Goal: Navigation & Orientation: Find specific page/section

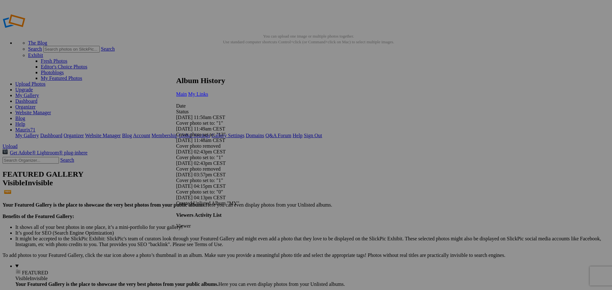
click at [208, 91] on span "My Links" at bounding box center [198, 93] width 20 height 5
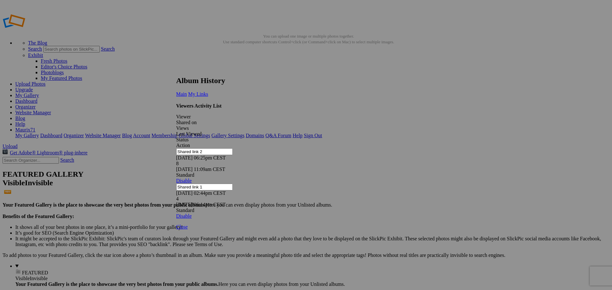
click at [176, 70] on link at bounding box center [176, 70] width 0 height 0
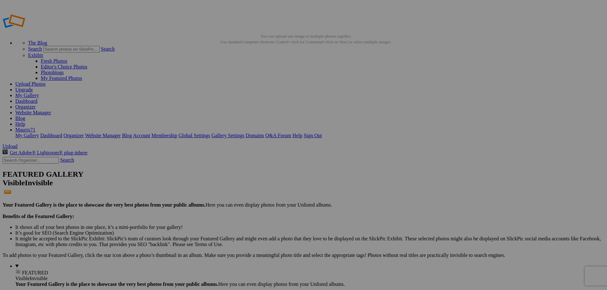
drag, startPoint x: 0, startPoint y: 0, endPoint x: 38, endPoint y: 87, distance: 94.7
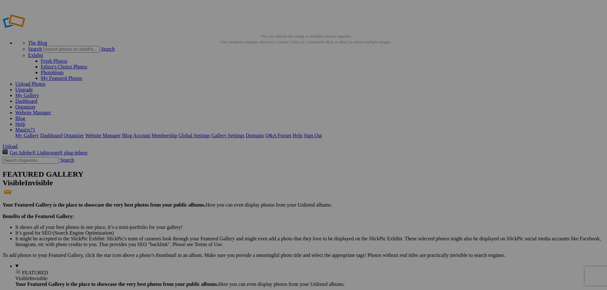
click at [37, 98] on link "Dashboard" at bounding box center [26, 100] width 22 height 5
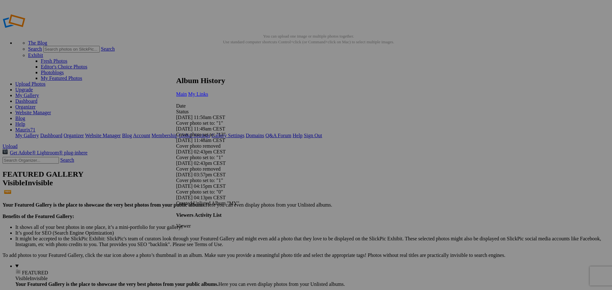
click at [208, 91] on link "My Links" at bounding box center [198, 93] width 20 height 5
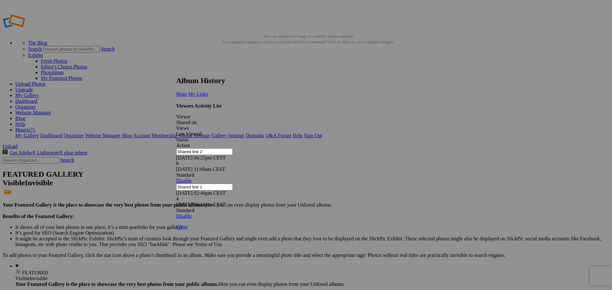
click at [176, 70] on link at bounding box center [176, 70] width 0 height 0
